Goal: Task Accomplishment & Management: Manage account settings

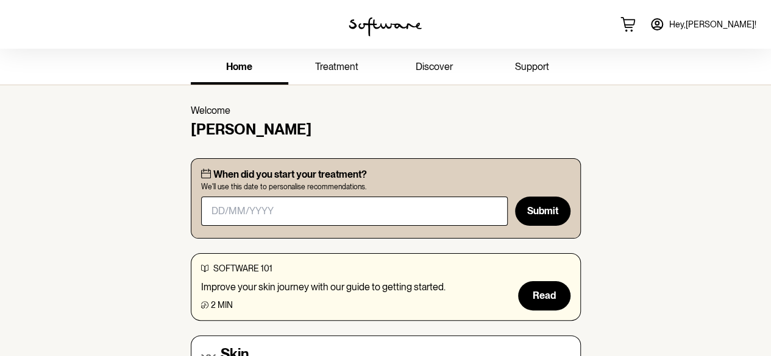
click at [336, 63] on span "treatment" at bounding box center [336, 67] width 43 height 12
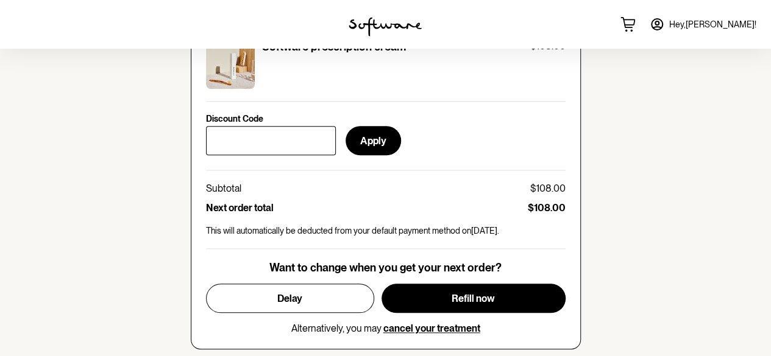
scroll to position [533, 0]
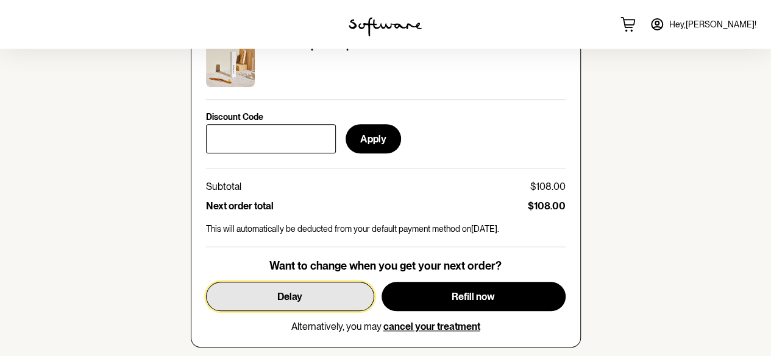
click at [303, 307] on button "Delay" at bounding box center [290, 296] width 168 height 29
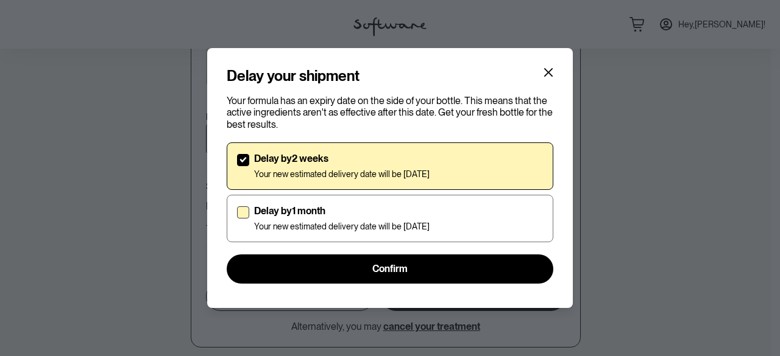
click at [280, 222] on p "Your new estimated delivery date will be [DATE]" at bounding box center [342, 227] width 176 height 10
click at [237, 219] on input "Delay by 1 month Your new estimated delivery date will be [DATE]" at bounding box center [236, 218] width 1 height 1
checkbox input "true"
checkbox input "false"
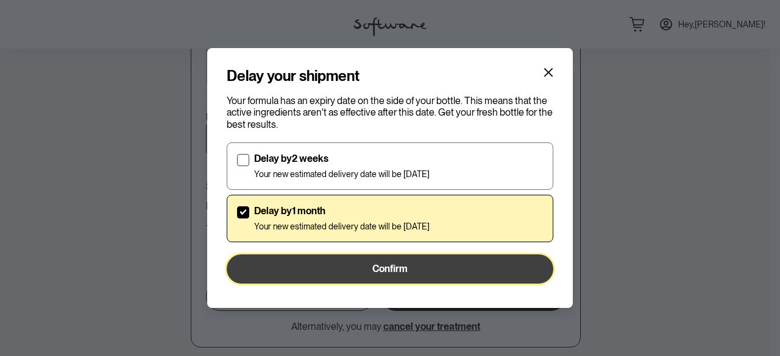
click at [325, 268] on button "Confirm" at bounding box center [390, 269] width 327 height 29
